Goal: Information Seeking & Learning: Check status

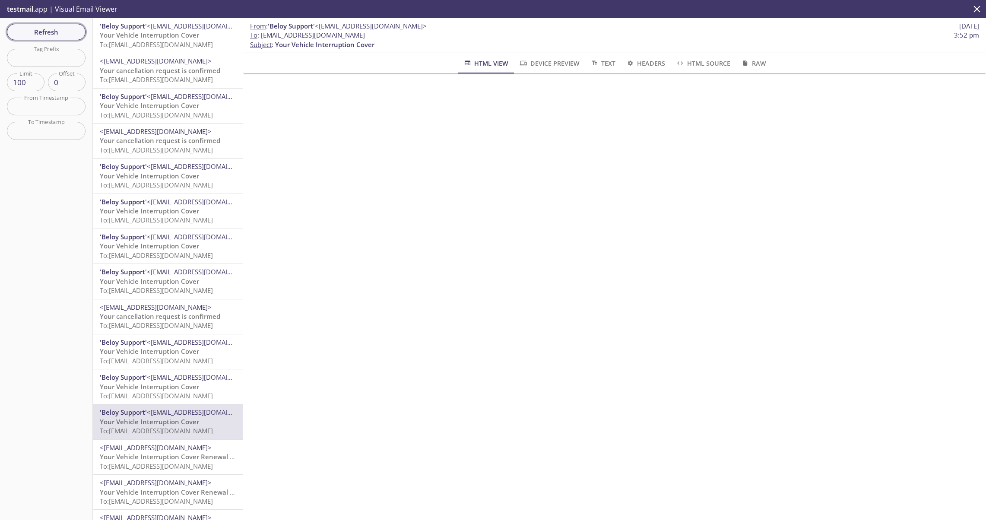
click at [37, 33] on span "Refresh" at bounding box center [46, 31] width 65 height 11
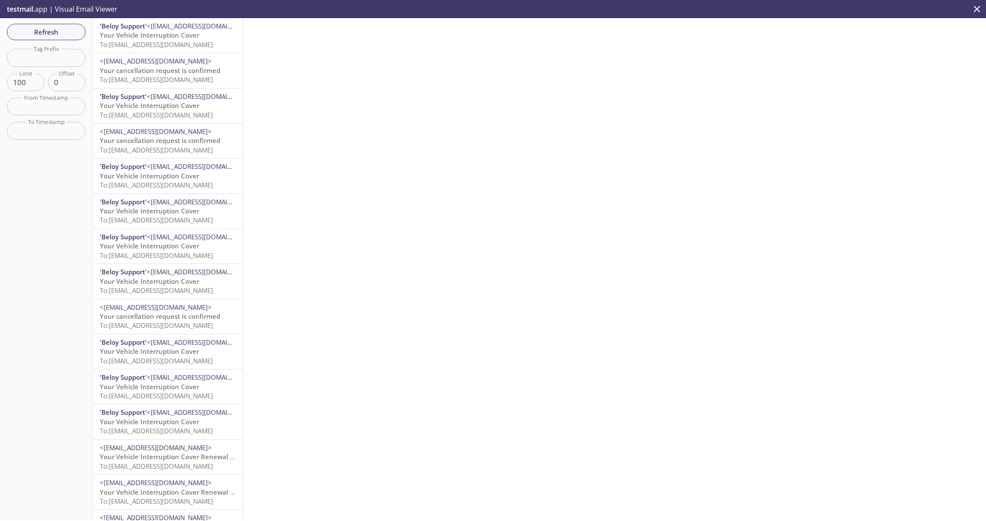
click at [162, 42] on span "To: [EMAIL_ADDRESS][DOMAIN_NAME]" at bounding box center [156, 44] width 113 height 9
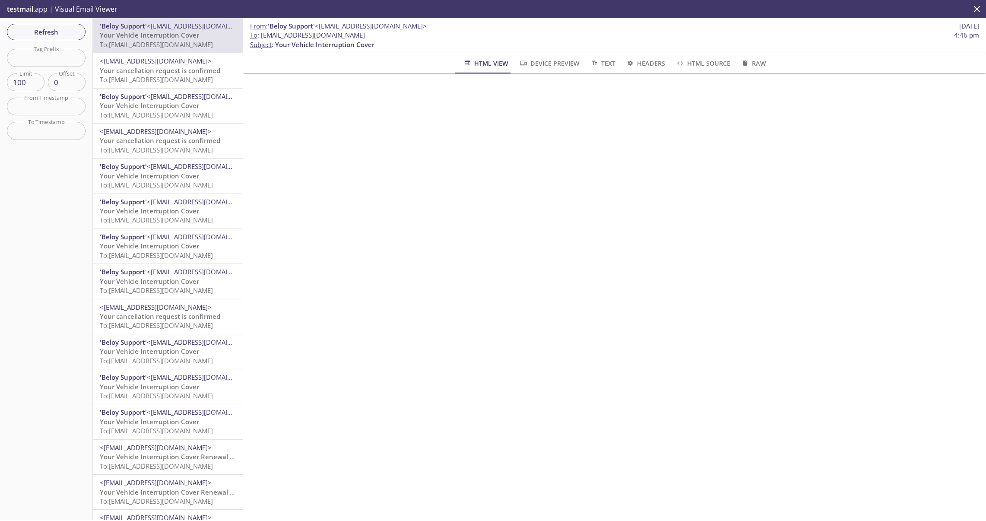
click at [159, 66] on span "Your cancellation request is confirmed" at bounding box center [160, 70] width 121 height 9
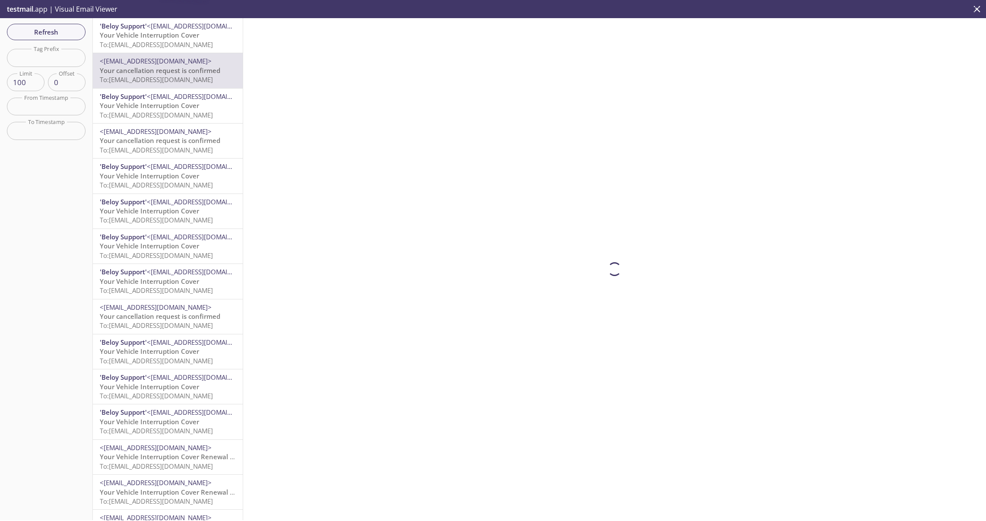
click at [159, 96] on span "<[EMAIL_ADDRESS][DOMAIN_NAME]>" at bounding box center [203, 96] width 112 height 9
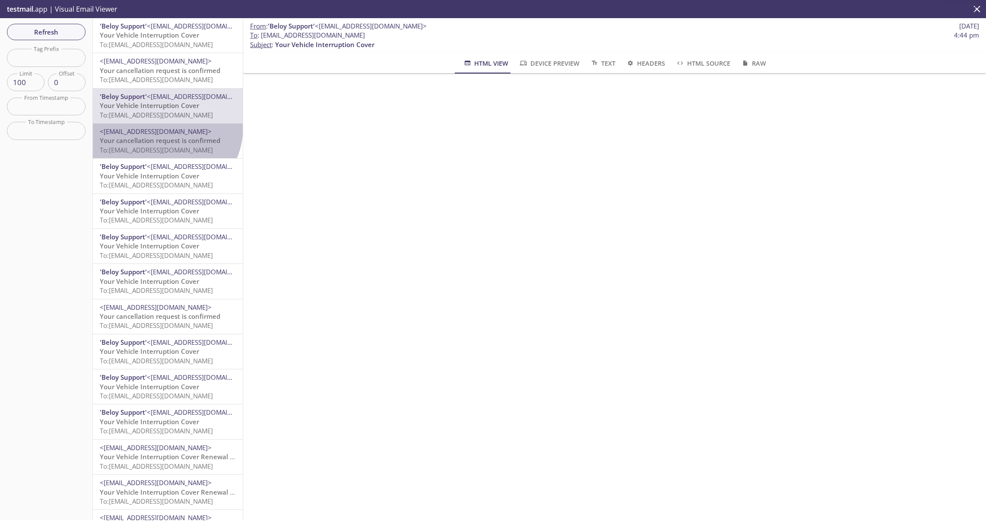
click at [163, 127] on span "<[EMAIL_ADDRESS][DOMAIN_NAME]>" at bounding box center [156, 131] width 112 height 9
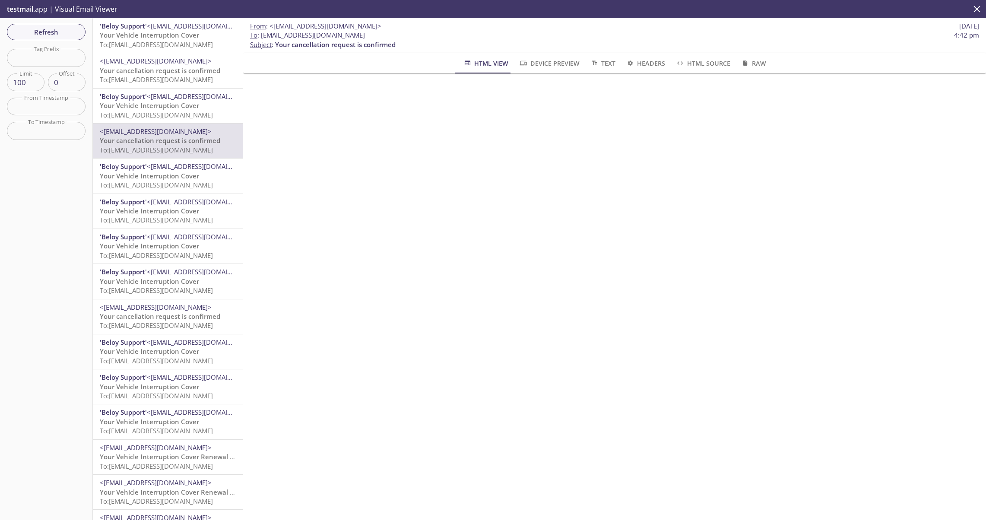
click at [167, 172] on span "Your Vehicle Interruption Cover" at bounding box center [149, 176] width 99 height 9
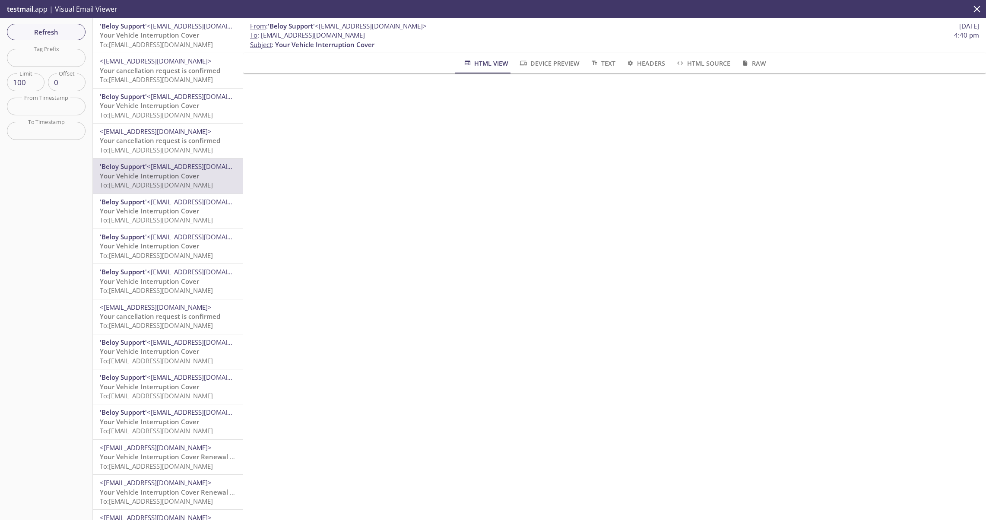
click at [175, 324] on span "To: [EMAIL_ADDRESS][DOMAIN_NAME]" at bounding box center [156, 325] width 113 height 9
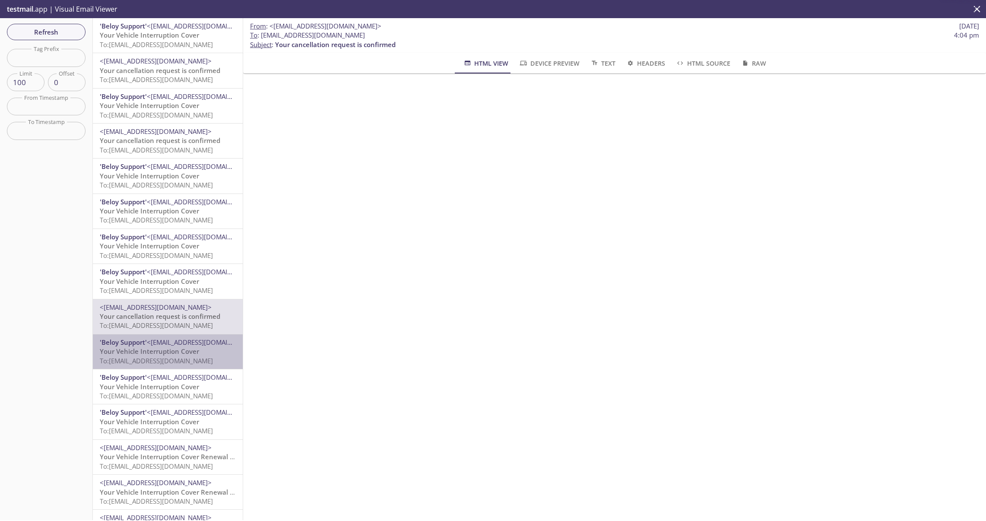
click at [201, 348] on p "Your Vehicle Interruption Cover To: [EMAIL_ADDRESS][DOMAIN_NAME]" at bounding box center [168, 356] width 136 height 19
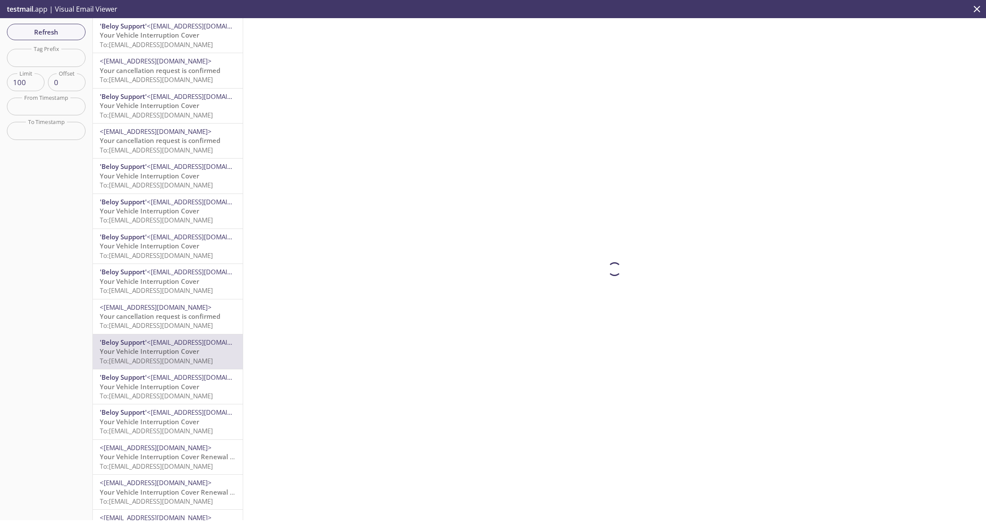
click at [182, 389] on span "Your Vehicle Interruption Cover" at bounding box center [149, 386] width 99 height 9
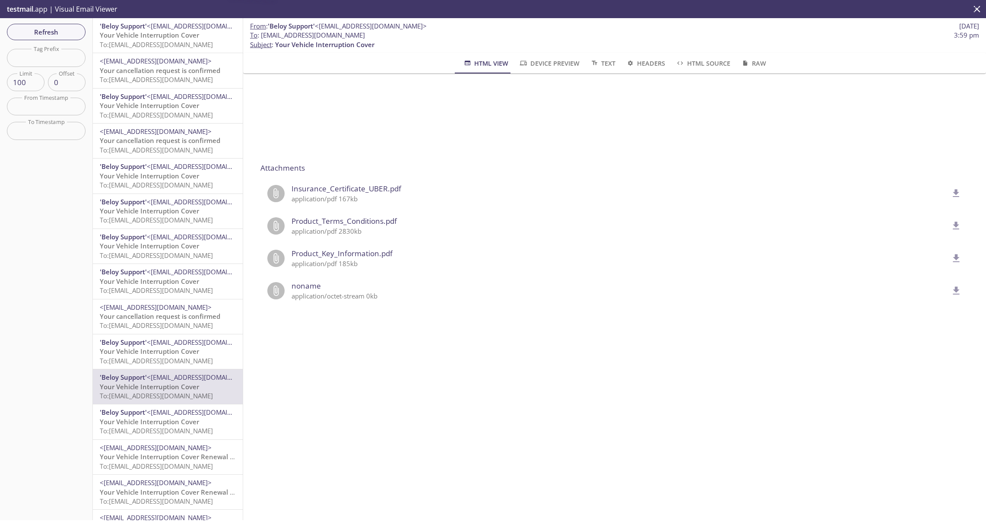
click at [185, 426] on span "To: [EMAIL_ADDRESS][DOMAIN_NAME]" at bounding box center [156, 430] width 113 height 9
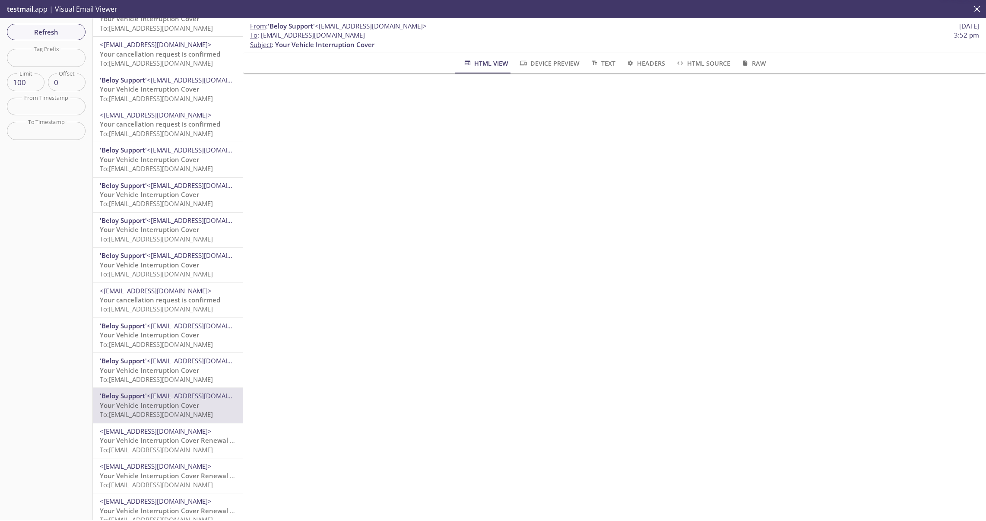
scroll to position [17, 0]
click at [176, 431] on span "<[EMAIL_ADDRESS][DOMAIN_NAME]>" at bounding box center [156, 430] width 112 height 9
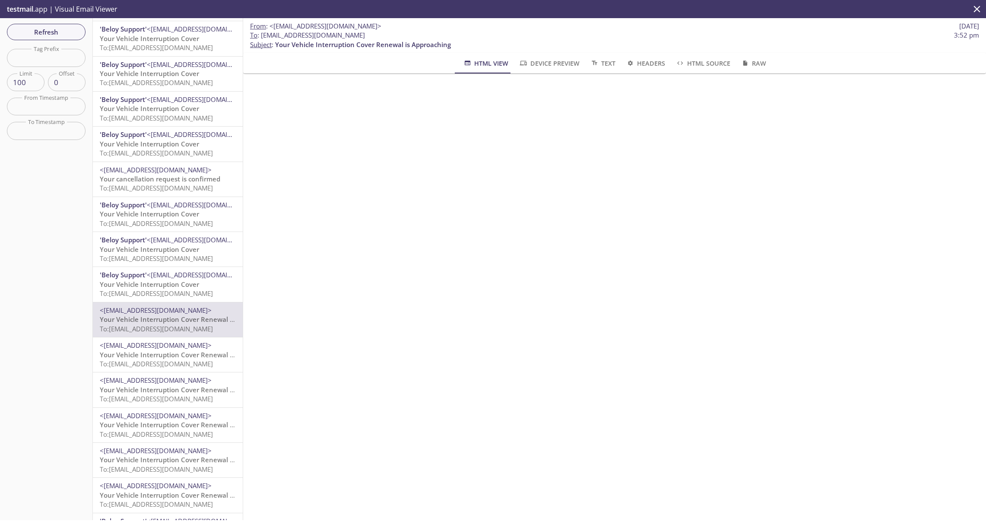
scroll to position [170, 0]
